Goal: Understand process/instructions

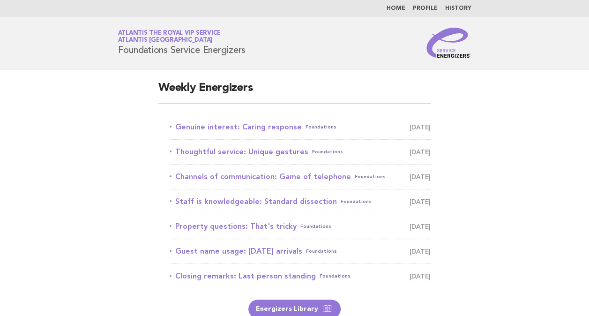
click at [404, 167] on li "Channels of communication: Game of telephone Foundations August 29" at bounding box center [300, 177] width 261 height 25
click at [262, 127] on link "Genuine interest: Caring response Foundations August 27" at bounding box center [300, 126] width 261 height 13
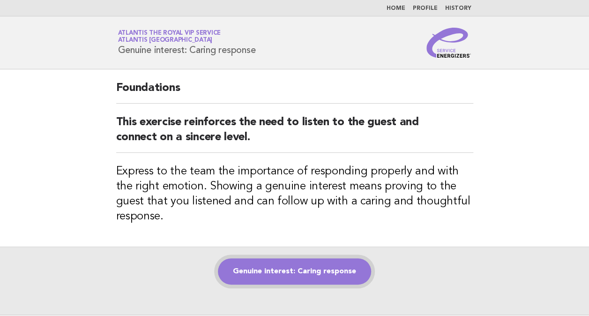
click at [322, 271] on link "Genuine interest: Caring response" at bounding box center [294, 271] width 153 height 26
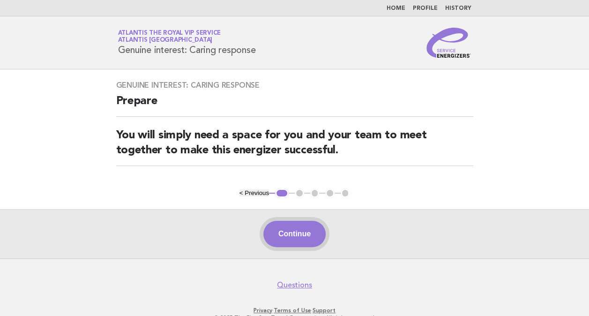
click at [302, 229] on button "Continue" at bounding box center [294, 234] width 62 height 26
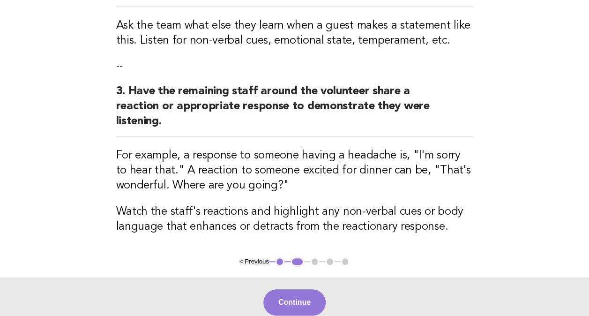
scroll to position [319, 0]
click at [299, 299] on button "Continue" at bounding box center [294, 302] width 62 height 26
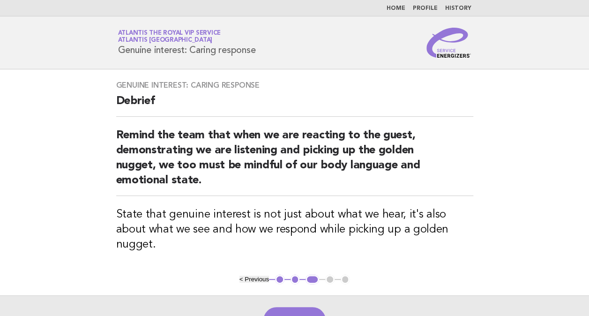
scroll to position [78, 0]
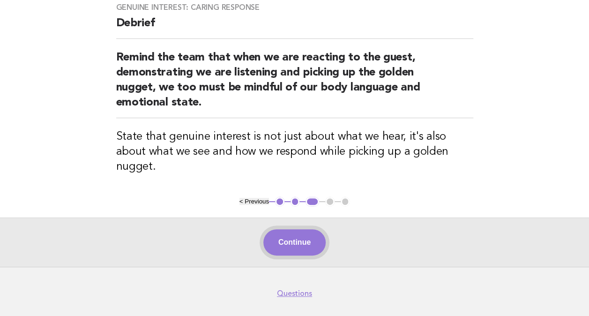
click at [299, 229] on button "Continue" at bounding box center [294, 242] width 62 height 26
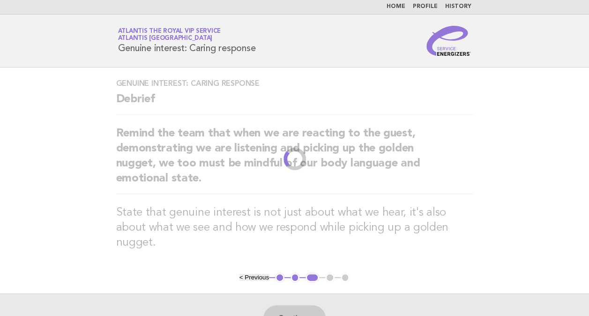
scroll to position [0, 0]
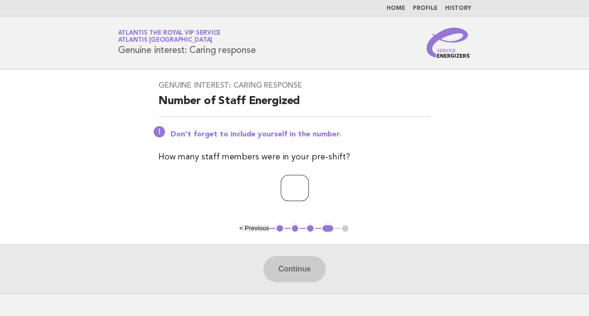
click at [281, 191] on input "number" at bounding box center [295, 188] width 28 height 26
type input "**"
click at [300, 259] on button "Continue" at bounding box center [294, 269] width 62 height 26
